Goal: Navigation & Orientation: Find specific page/section

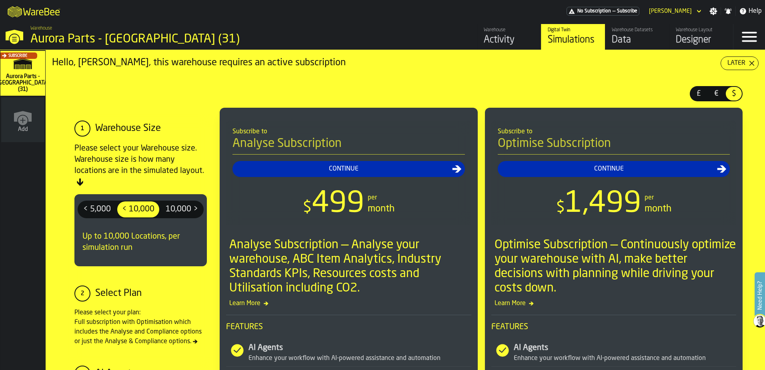
click at [499, 39] on div "Activity" at bounding box center [509, 40] width 51 height 13
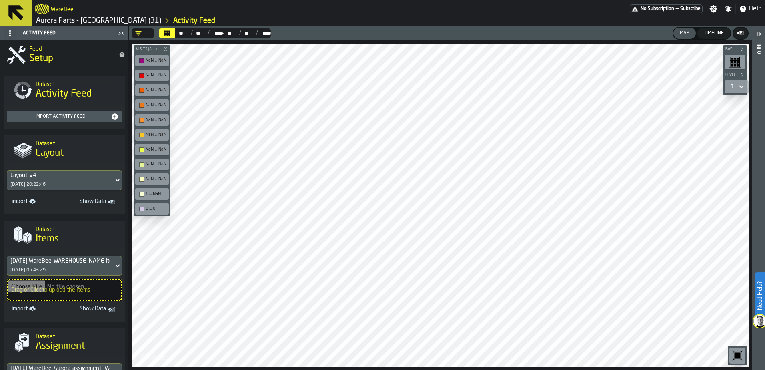
click at [12, 13] on icon at bounding box center [15, 12] width 15 height 15
click at [18, 12] on icon at bounding box center [15, 12] width 19 height 19
click at [84, 22] on link "Aurora Parts - [GEOGRAPHIC_DATA] (31)" at bounding box center [98, 20] width 125 height 9
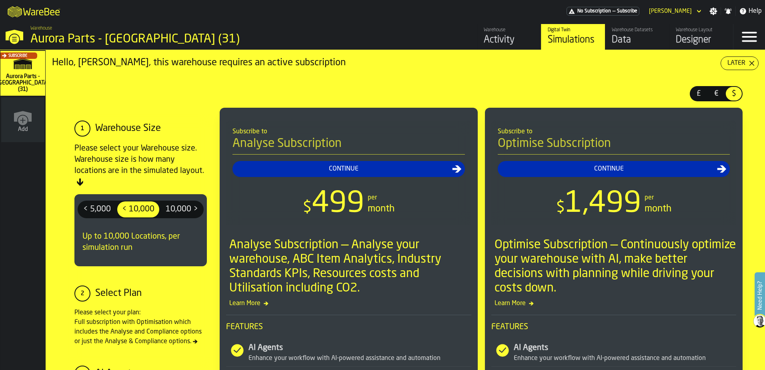
click at [629, 36] on div "Data" at bounding box center [637, 40] width 51 height 13
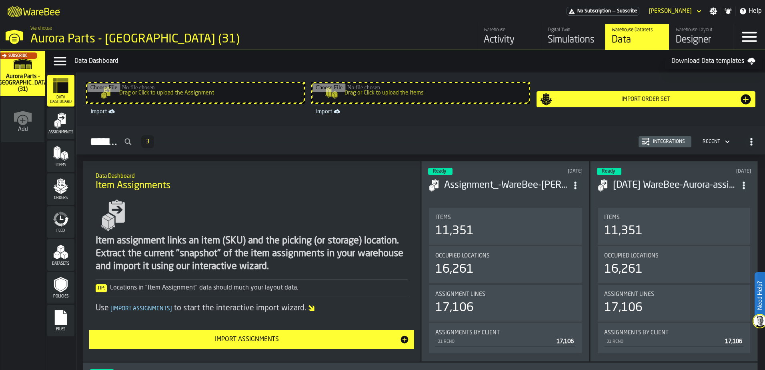
click at [58, 319] on rect "menu Files" at bounding box center [61, 320] width 12 height 6
